Goal: Transaction & Acquisition: Purchase product/service

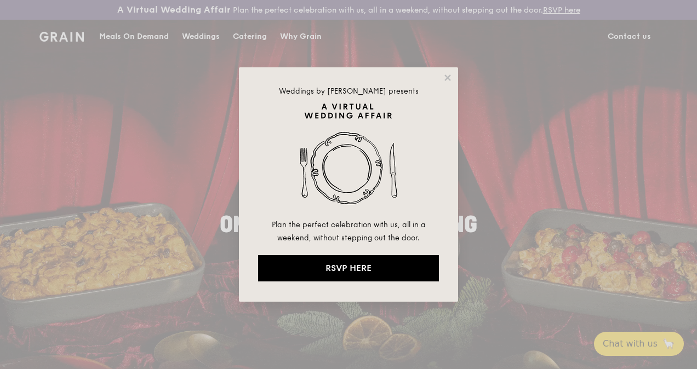
click at [252, 44] on div "Weddings by Grain presents Plan the perfect celebration with us, all in a weeke…" at bounding box center [348, 184] width 697 height 369
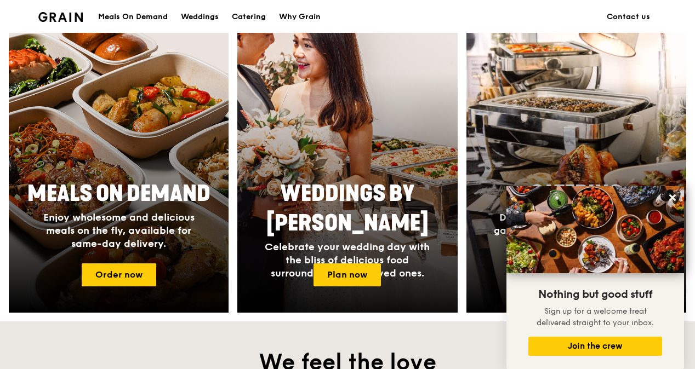
scroll to position [438, 0]
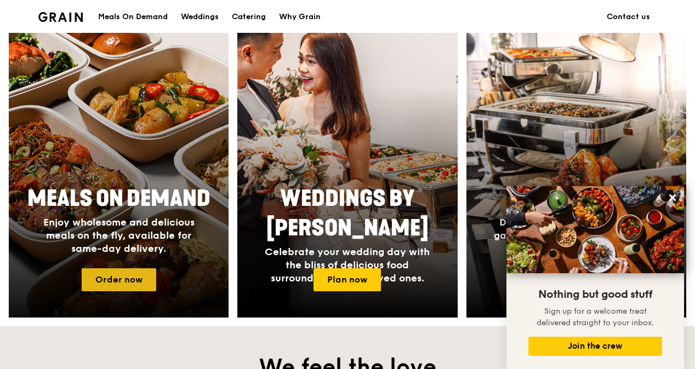
click at [131, 292] on link "Order now" at bounding box center [119, 280] width 75 height 23
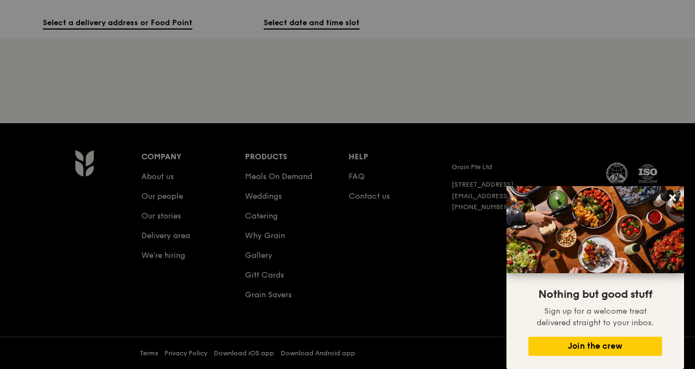
scroll to position [56, 0]
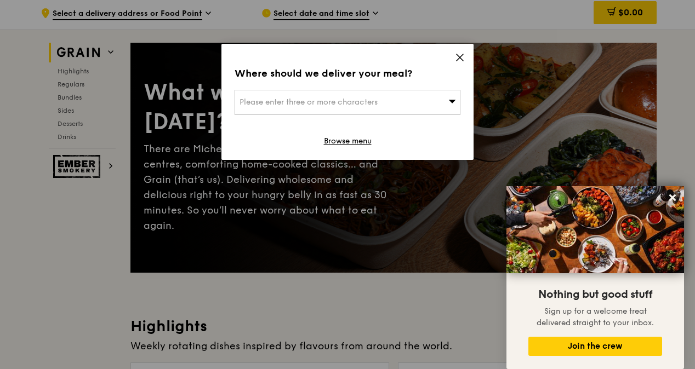
click at [452, 100] on icon at bounding box center [452, 101] width 8 height 8
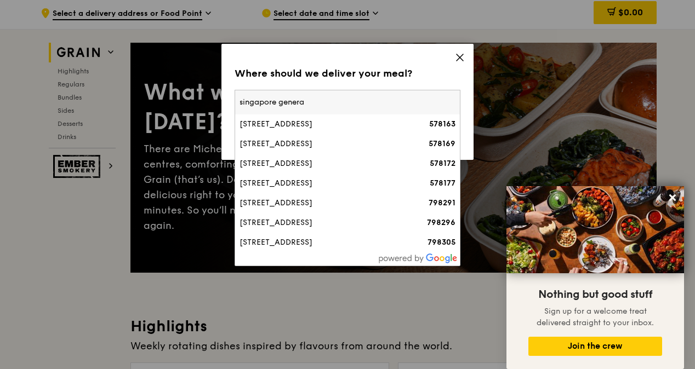
type input "singapore general"
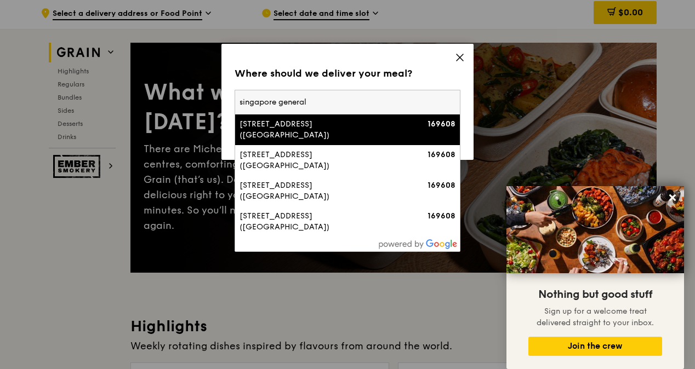
drag, startPoint x: 322, startPoint y: 101, endPoint x: 176, endPoint y: 98, distance: 145.3
click at [176, 98] on div "Where should we deliver your meal? Please enter three or more characters singap…" at bounding box center [347, 184] width 695 height 369
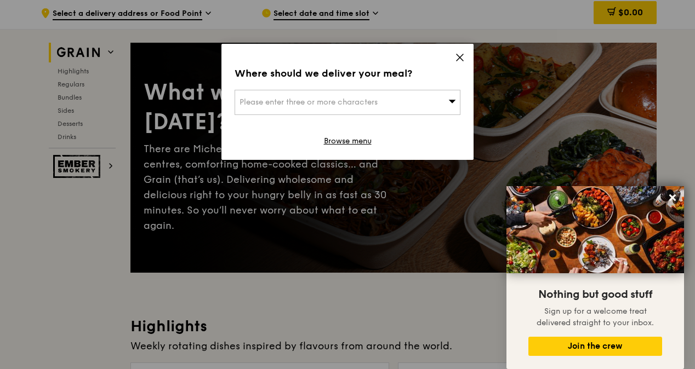
click at [292, 107] on div "Please enter three or more characters" at bounding box center [348, 102] width 226 height 25
type input "s"
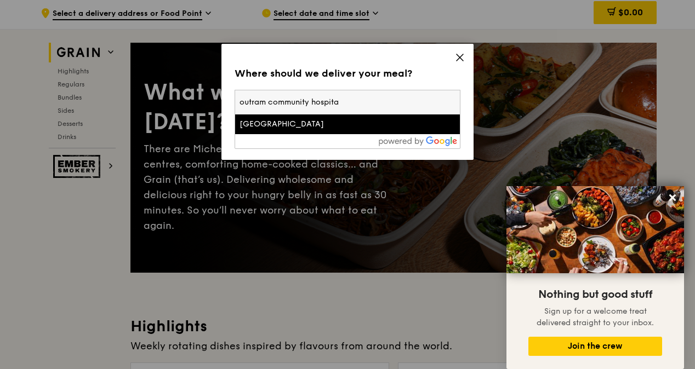
type input "outram community hospital"
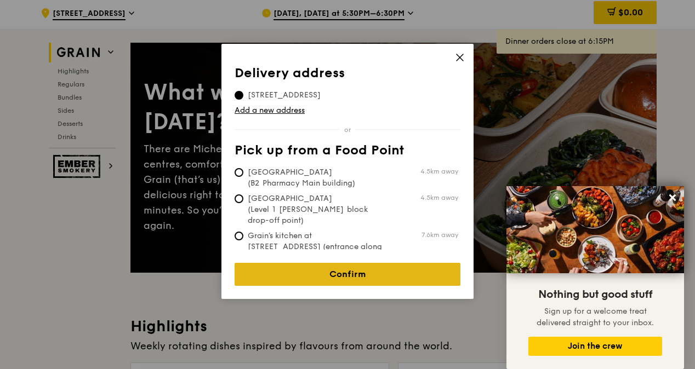
click at [341, 267] on link "Confirm" at bounding box center [348, 274] width 226 height 23
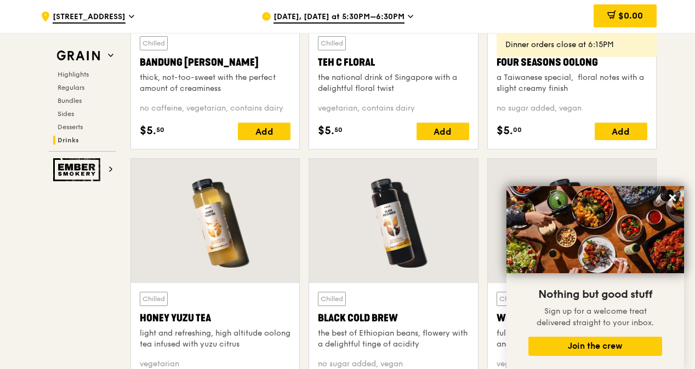
scroll to position [3950, 0]
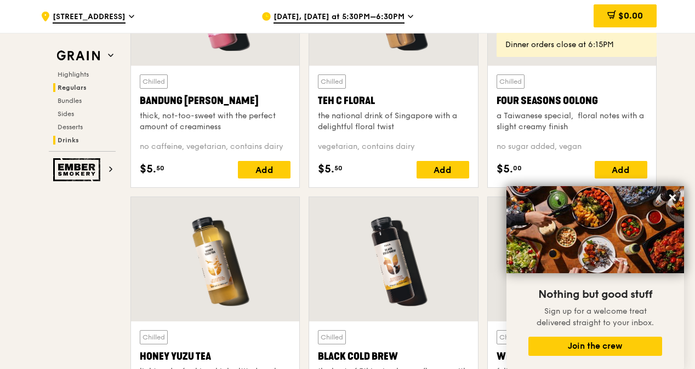
click at [76, 88] on span "Regulars" at bounding box center [72, 88] width 29 height 8
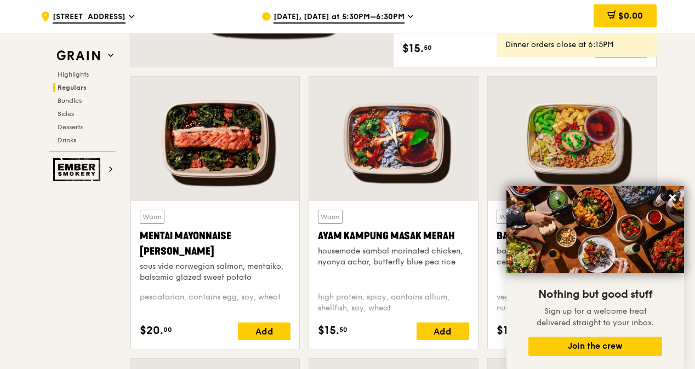
scroll to position [739, 0]
